Goal: Task Accomplishment & Management: Manage account settings

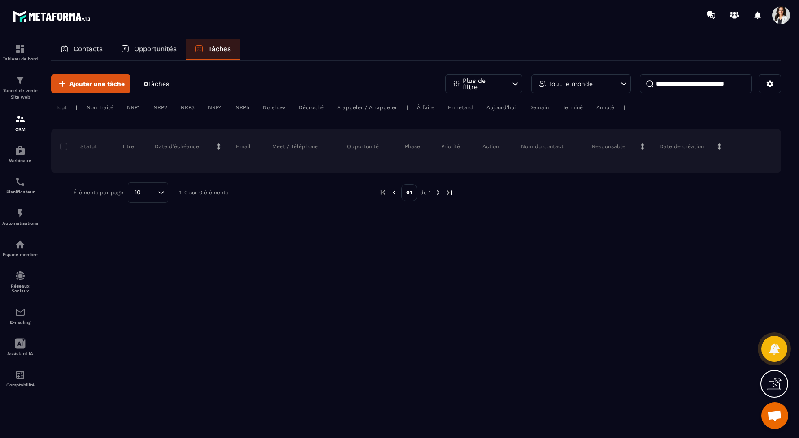
scroll to position [281, 0]
click at [88, 48] on p "Contacts" at bounding box center [88, 49] width 29 height 8
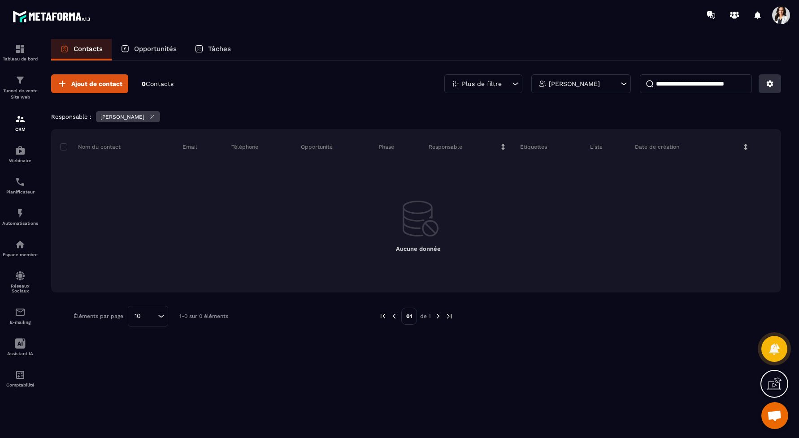
click at [769, 82] on icon at bounding box center [770, 84] width 8 height 8
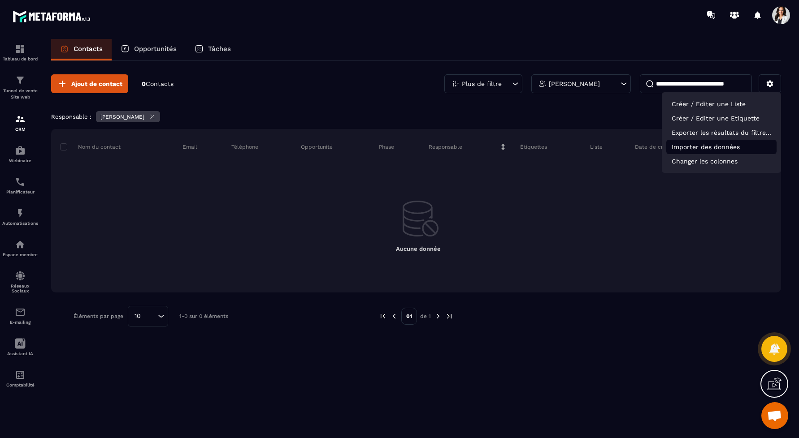
click at [726, 143] on p "Importer des données" at bounding box center [721, 147] width 110 height 14
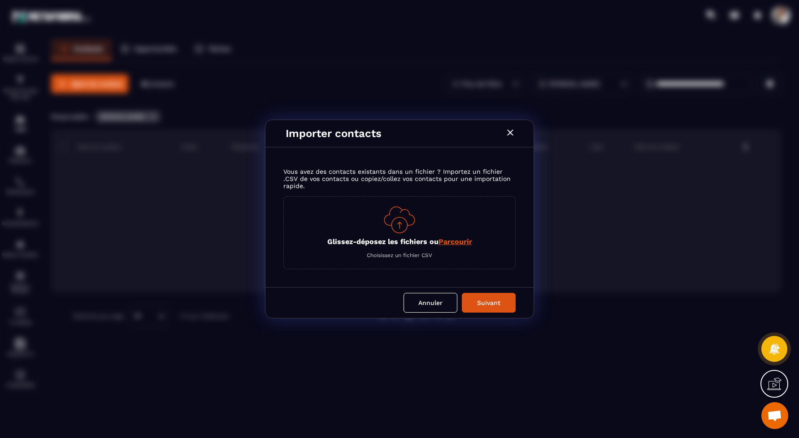
click at [424, 239] on p "Glissez-déposez les fichiers ou Parcourir" at bounding box center [399, 242] width 145 height 9
click at [0, 0] on input "Glissez-déposez les fichiers ou Parcourir" at bounding box center [0, 0] width 0 height 0
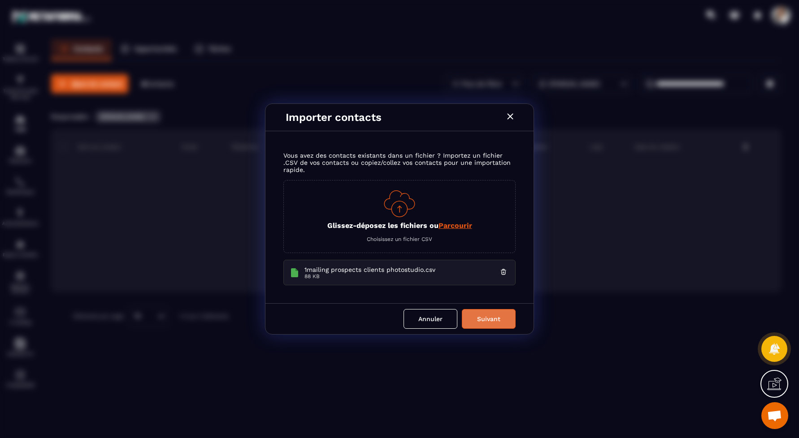
click at [492, 316] on button "Suivant" at bounding box center [489, 319] width 54 height 20
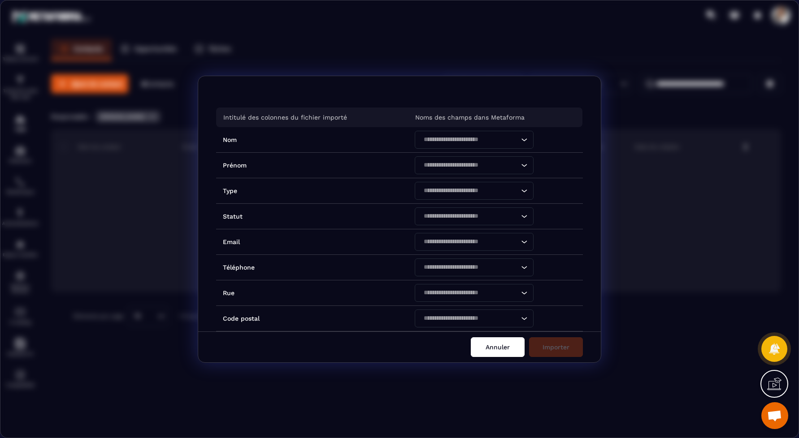
click at [492, 346] on button "Annuler" at bounding box center [498, 347] width 54 height 20
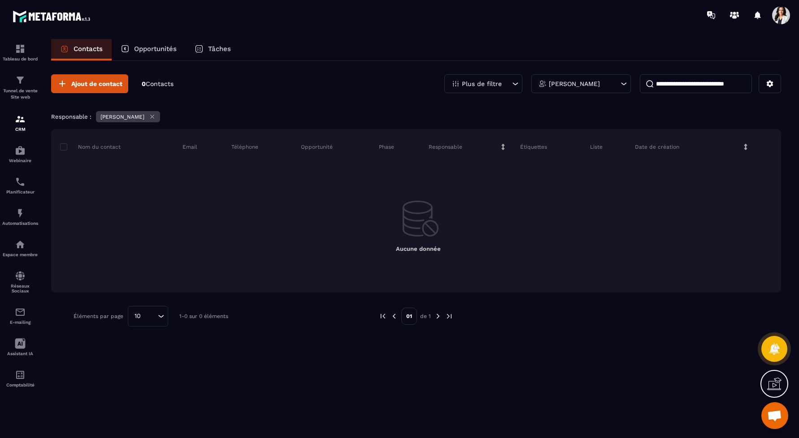
click at [785, 20] on span at bounding box center [781, 15] width 18 height 18
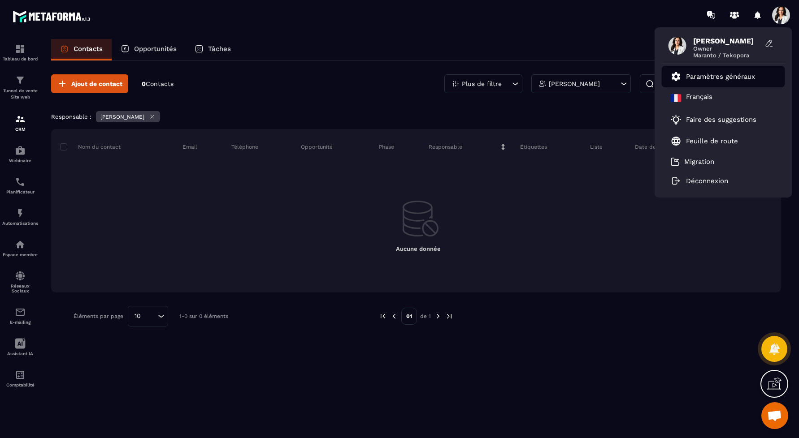
click at [734, 75] on p "Paramètres généraux" at bounding box center [720, 77] width 69 height 8
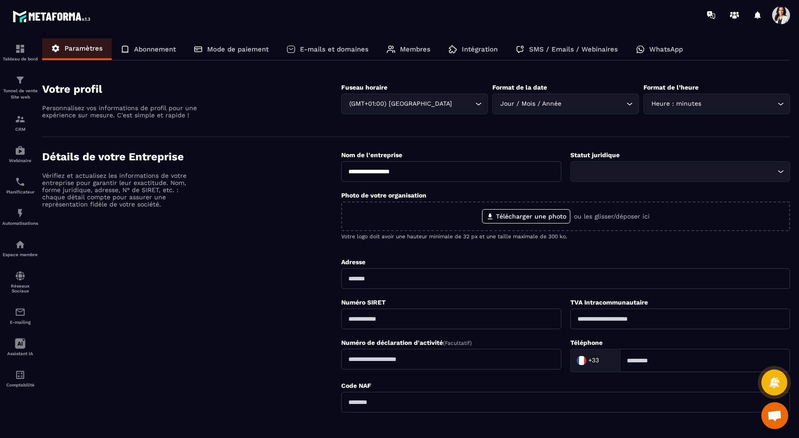
click at [317, 46] on p "E-mails et domaines" at bounding box center [334, 49] width 69 height 8
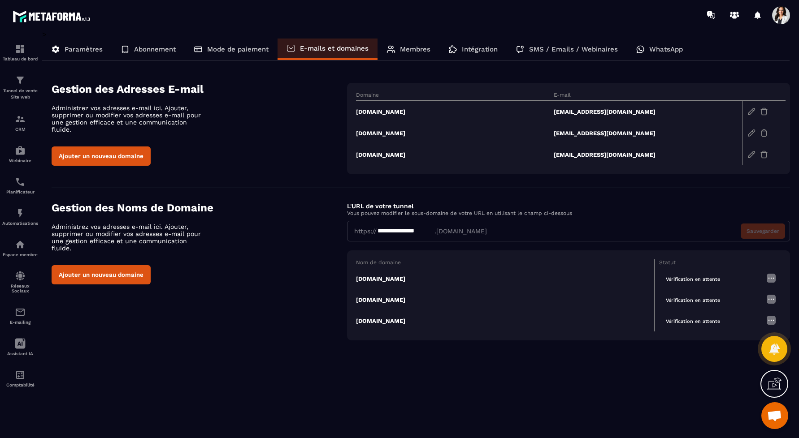
click at [223, 52] on p "Mode de paiement" at bounding box center [237, 49] width 61 height 8
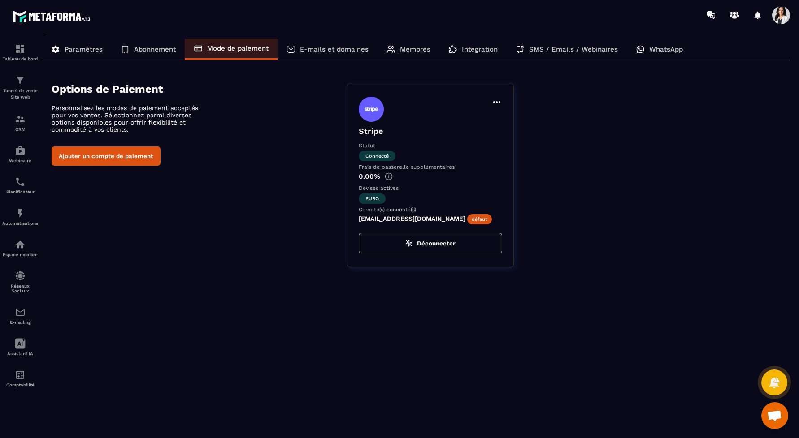
click at [134, 36] on div "> Paramètres Abonnement Mode de paiement E-mails et domaines Membres Intégratio…" at bounding box center [416, 155] width 748 height 251
click at [139, 42] on div "Abonnement" at bounding box center [148, 50] width 73 height 22
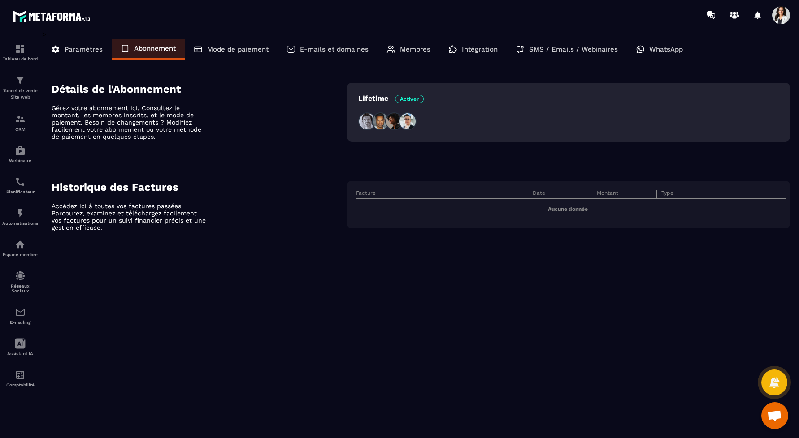
click at [480, 48] on p "Intégration" at bounding box center [480, 49] width 36 height 8
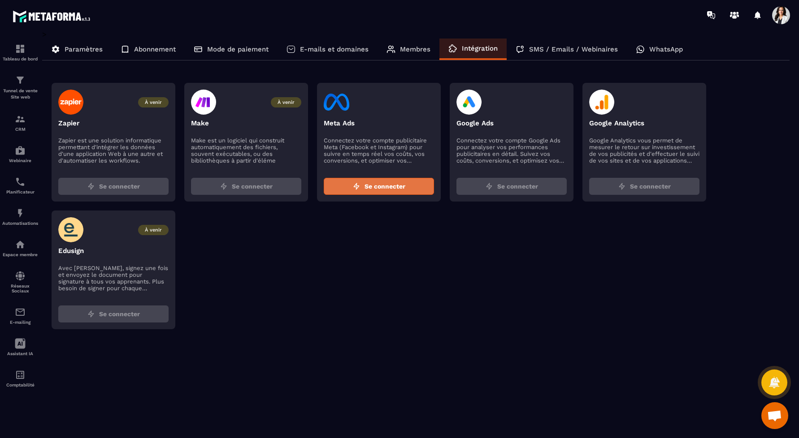
click at [372, 189] on span "Se connecter" at bounding box center [384, 186] width 41 height 9
